Goal: Transaction & Acquisition: Download file/media

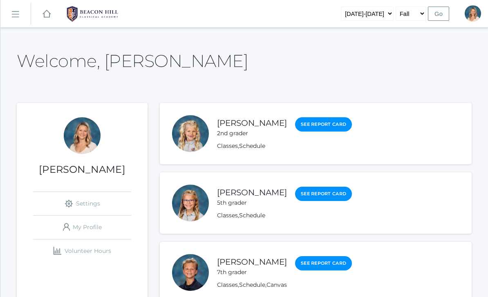
scroll to position [18, 0]
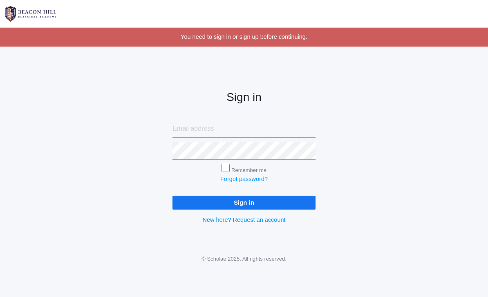
scroll to position [18, 0]
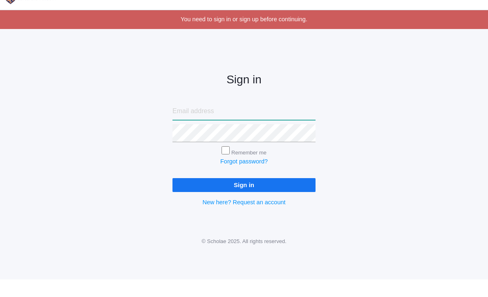
type input "[EMAIL_ADDRESS][DOMAIN_NAME]"
click at [244, 196] on input "Sign in" at bounding box center [243, 202] width 143 height 13
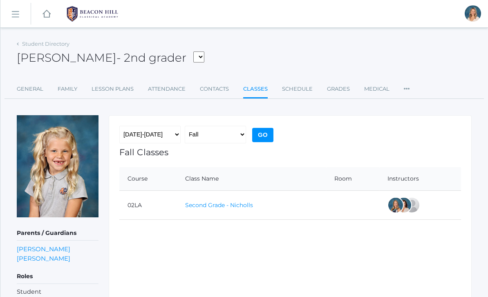
click at [227, 208] on link "Second Grade - Nicholls" at bounding box center [219, 204] width 68 height 7
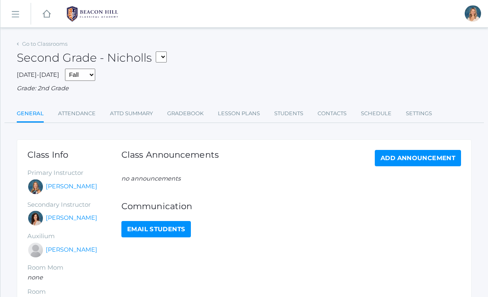
click at [49, 8] on link "icons/ui/navigation/home Created with Sketch." at bounding box center [46, 13] width 8 height 27
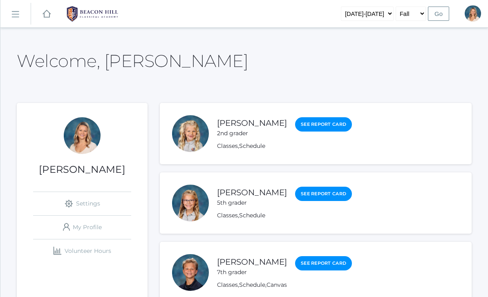
click at [47, 17] on rect at bounding box center [47, 14] width 10 height 10
click at [228, 215] on link "Classes" at bounding box center [227, 216] width 21 height 8
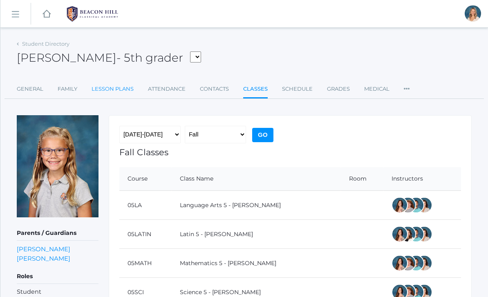
click at [109, 90] on link "Lesson Plans" at bounding box center [112, 89] width 42 height 16
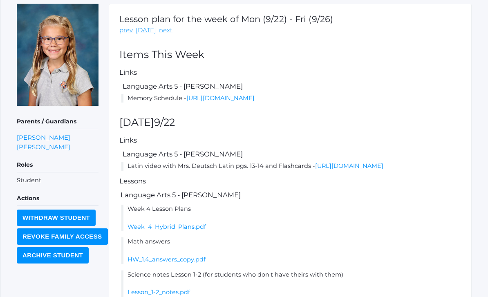
scroll to position [114, 0]
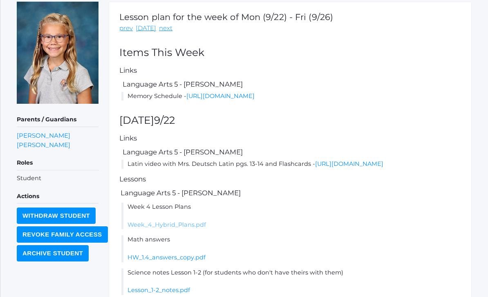
click at [194, 228] on link "Week_4_Hybrid_Plans.pdf" at bounding box center [166, 224] width 78 height 7
